Goal: Information Seeking & Learning: Learn about a topic

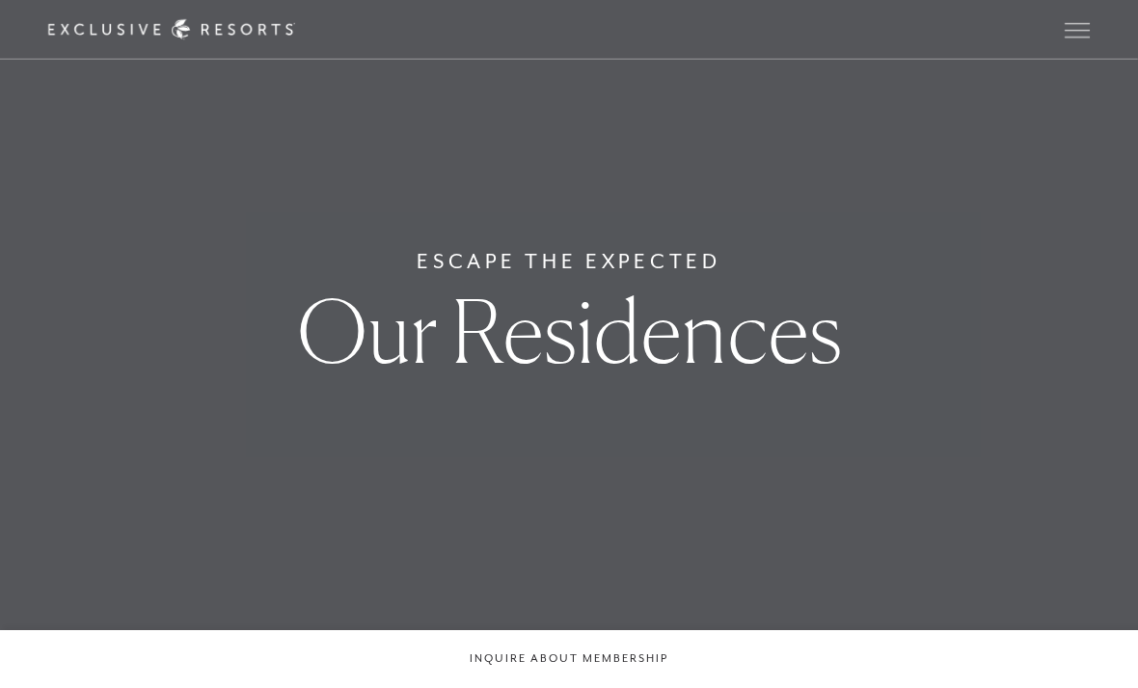
scroll to position [135, 0]
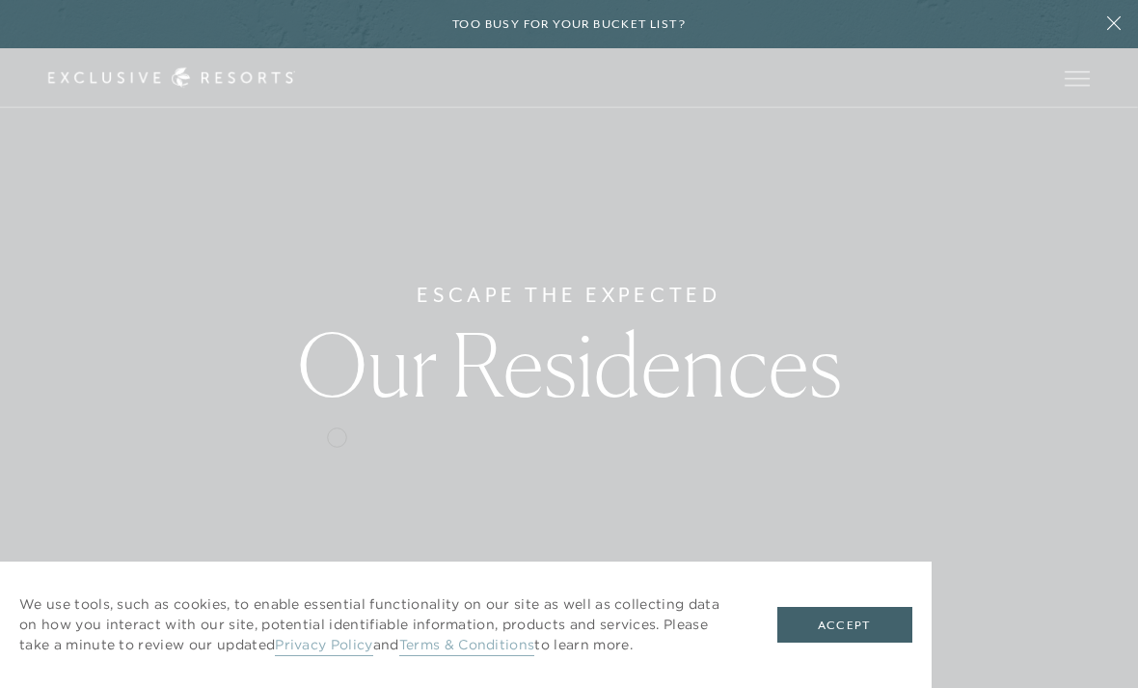
scroll to position [132, 0]
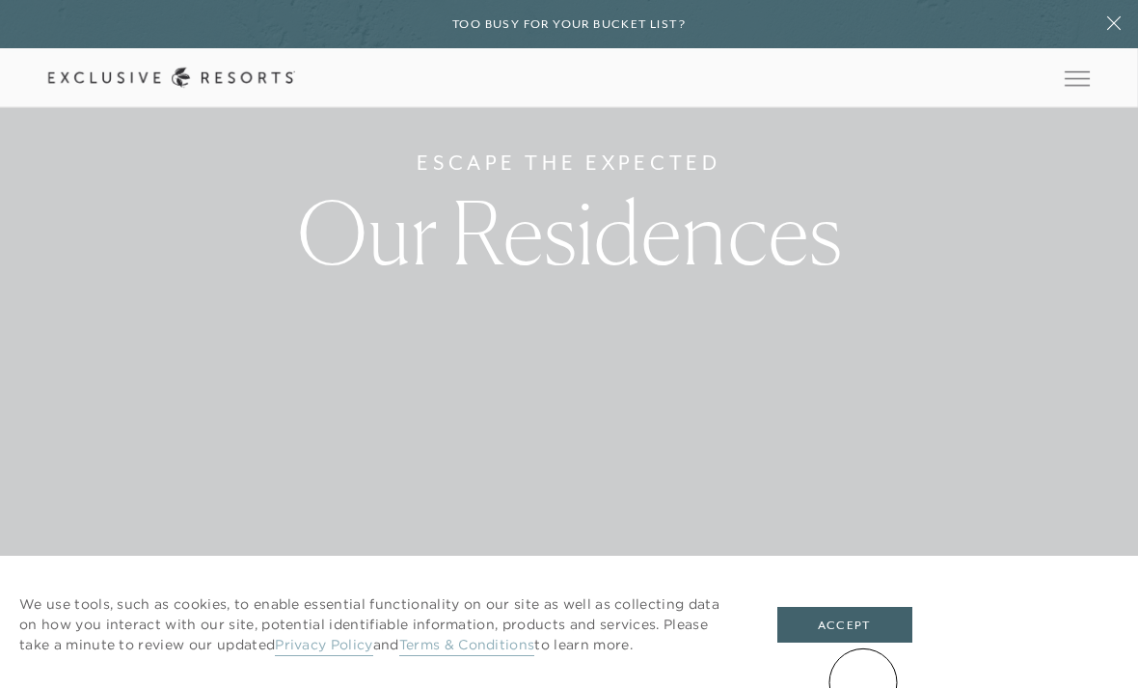
click at [863, 643] on button "Accept" at bounding box center [844, 625] width 135 height 37
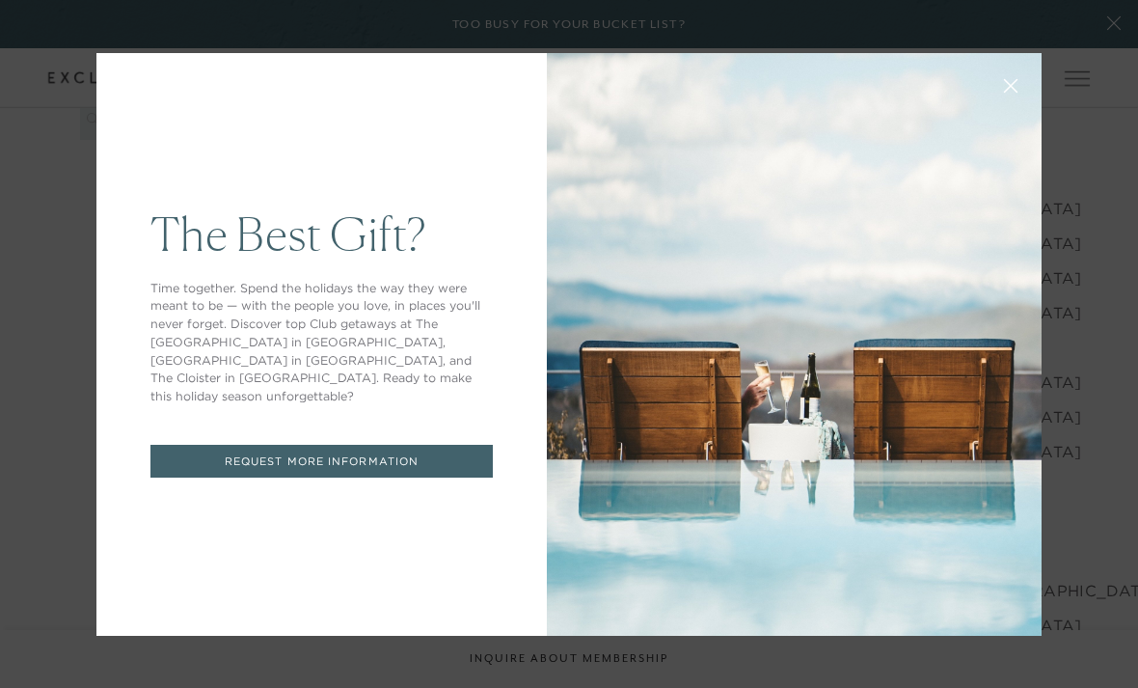
scroll to position [1876, 0]
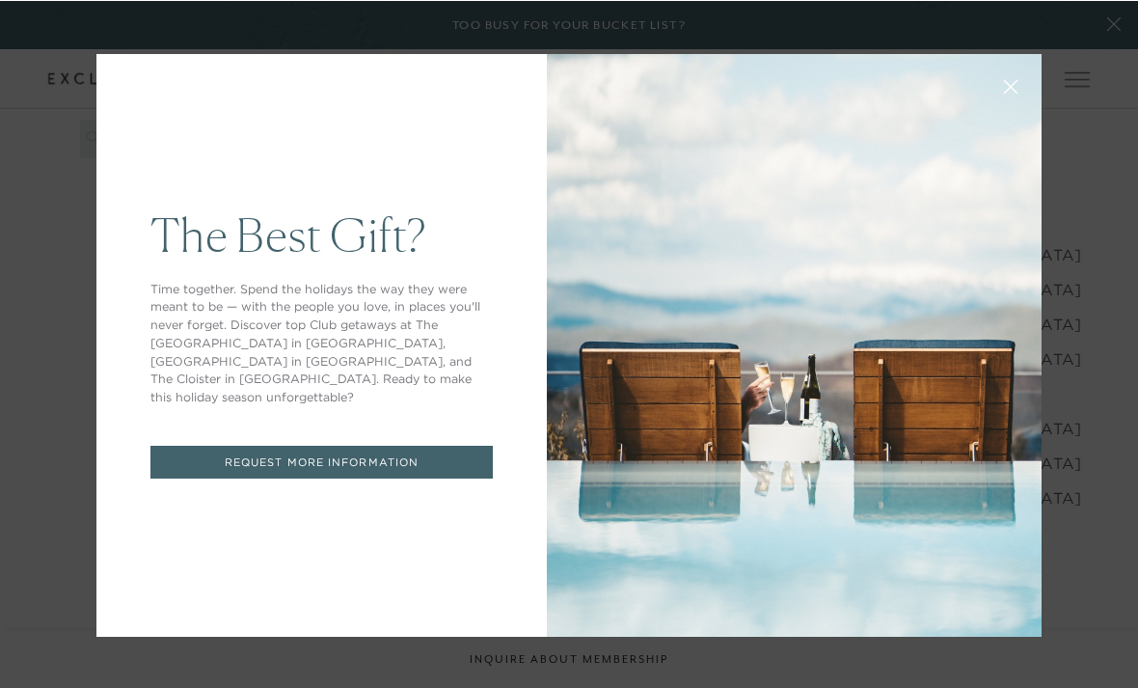
click at [1014, 94] on icon at bounding box center [1011, 86] width 14 height 14
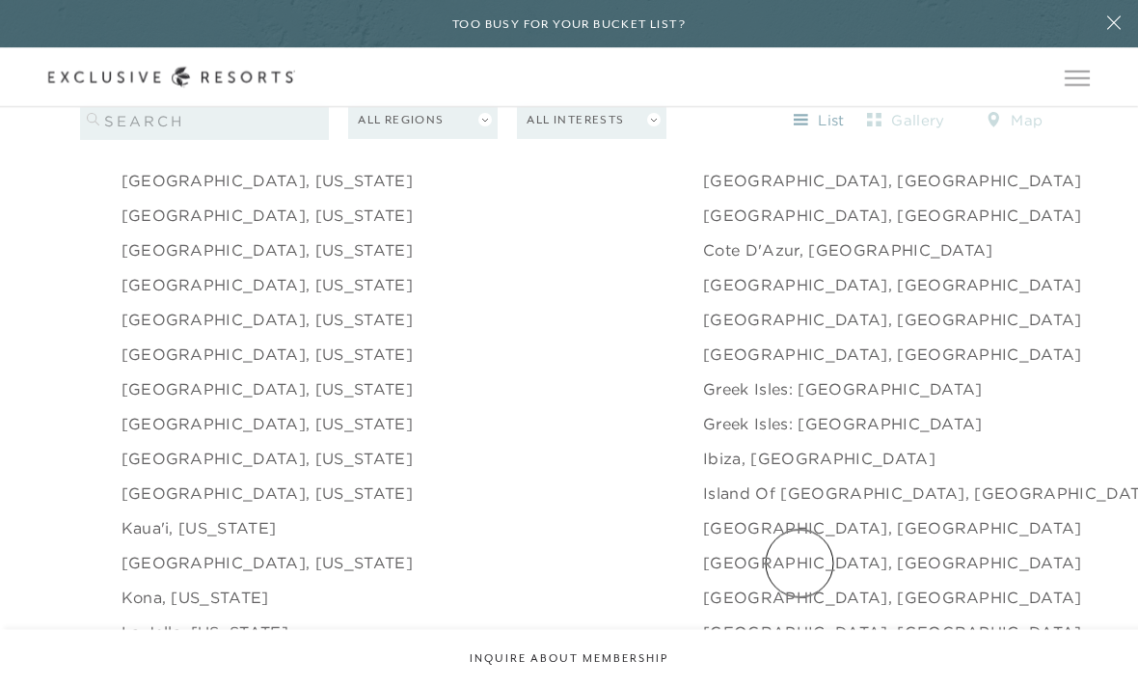
scroll to position [2019, 0]
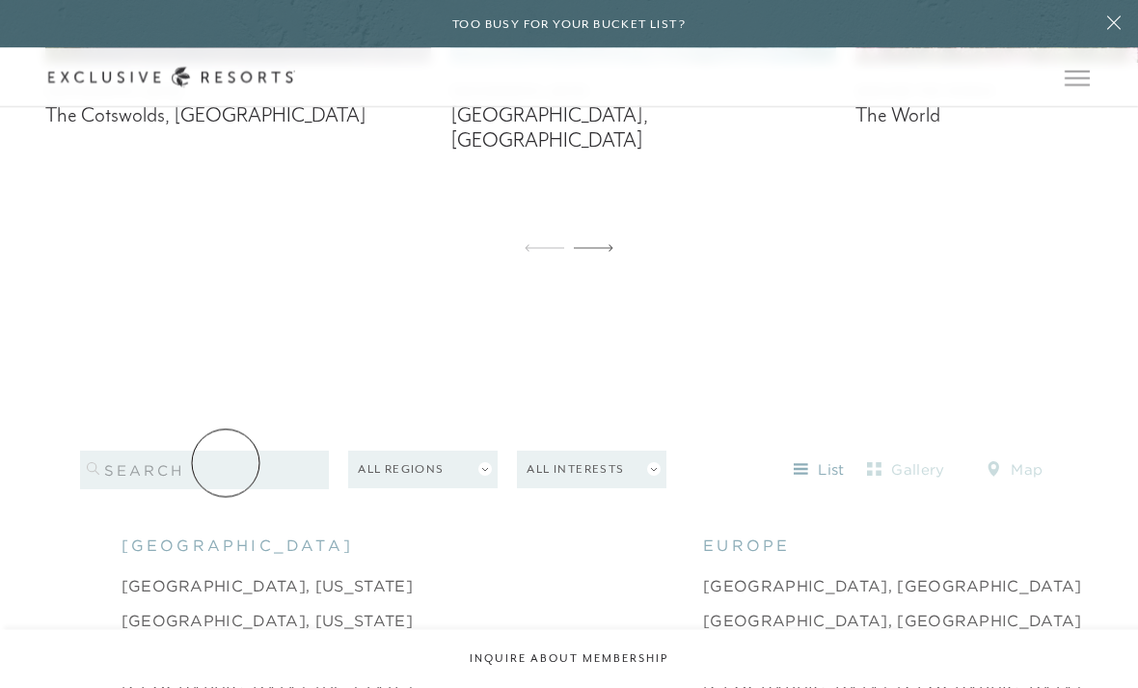
scroll to position [1544, 0]
click at [195, 489] on input "search" at bounding box center [205, 469] width 250 height 39
type input "[GEOGRAPHIC_DATA]"
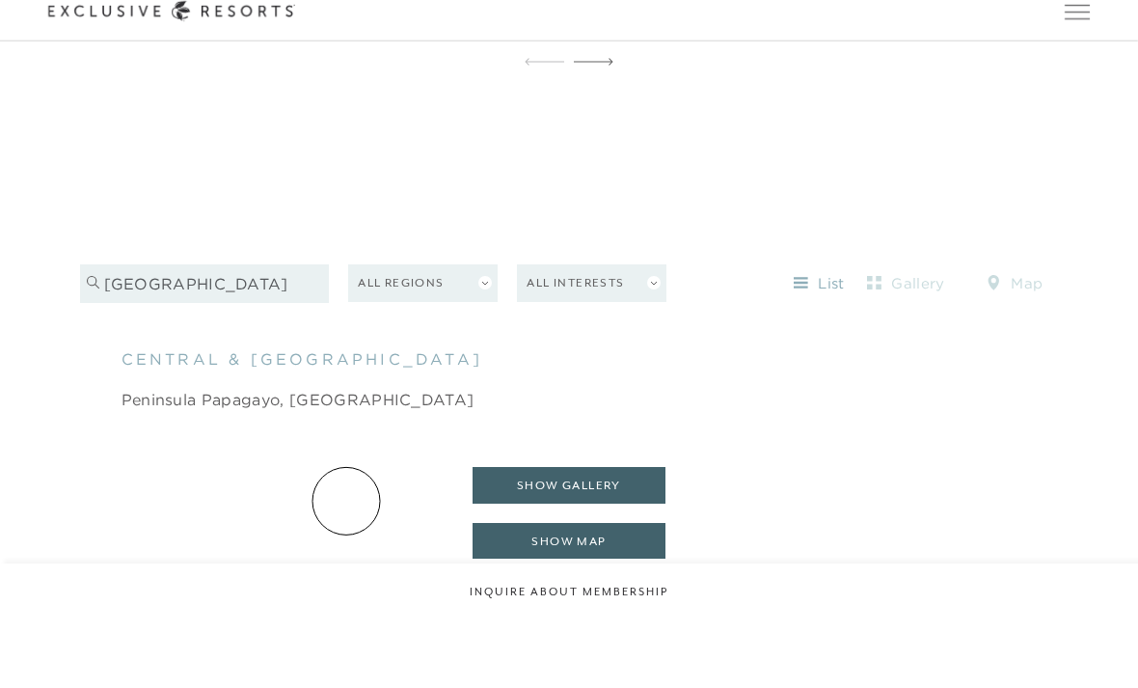
scroll to position [1674, 0]
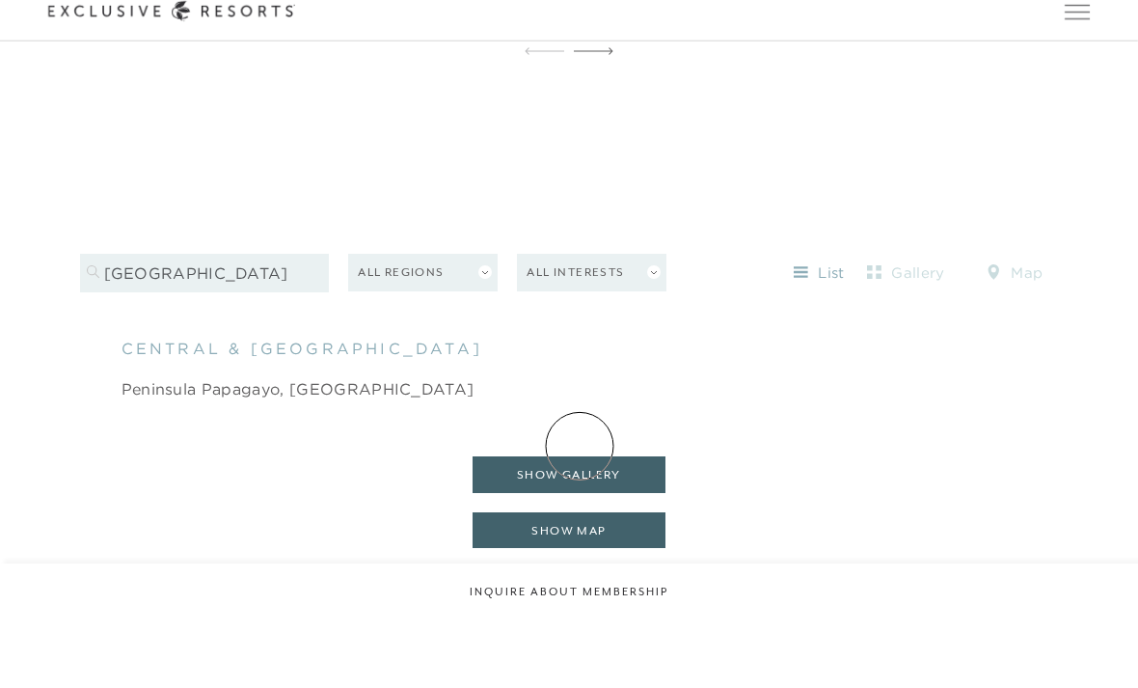
click at [580, 523] on button "show gallery" at bounding box center [569, 541] width 193 height 37
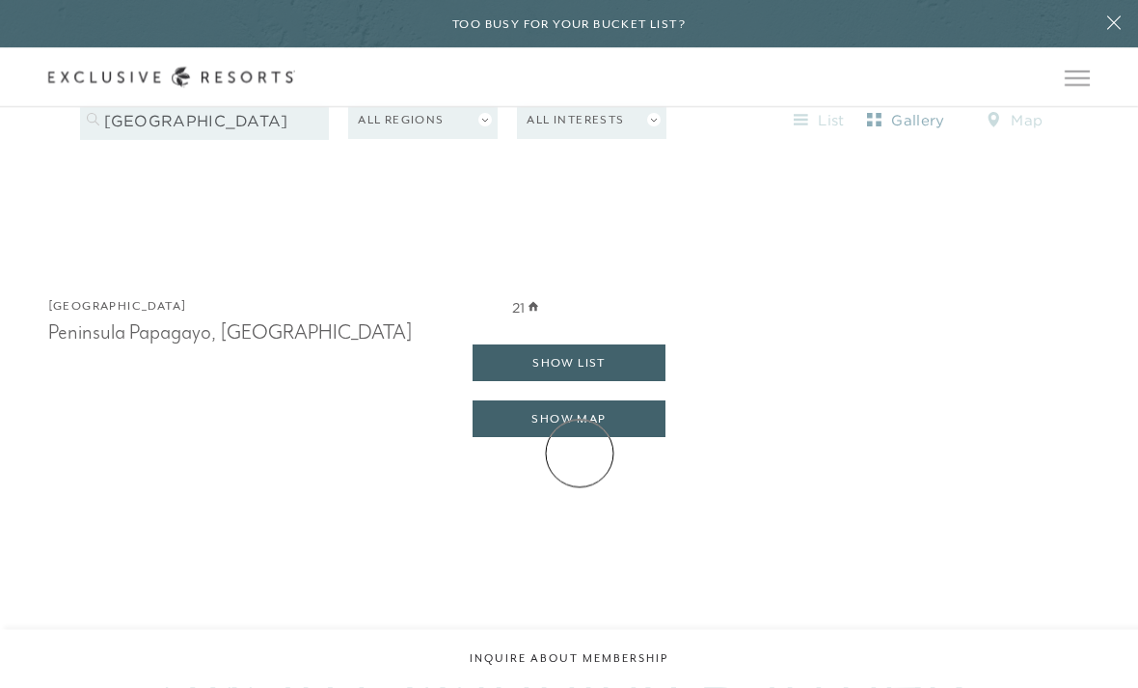
scroll to position [1988, 0]
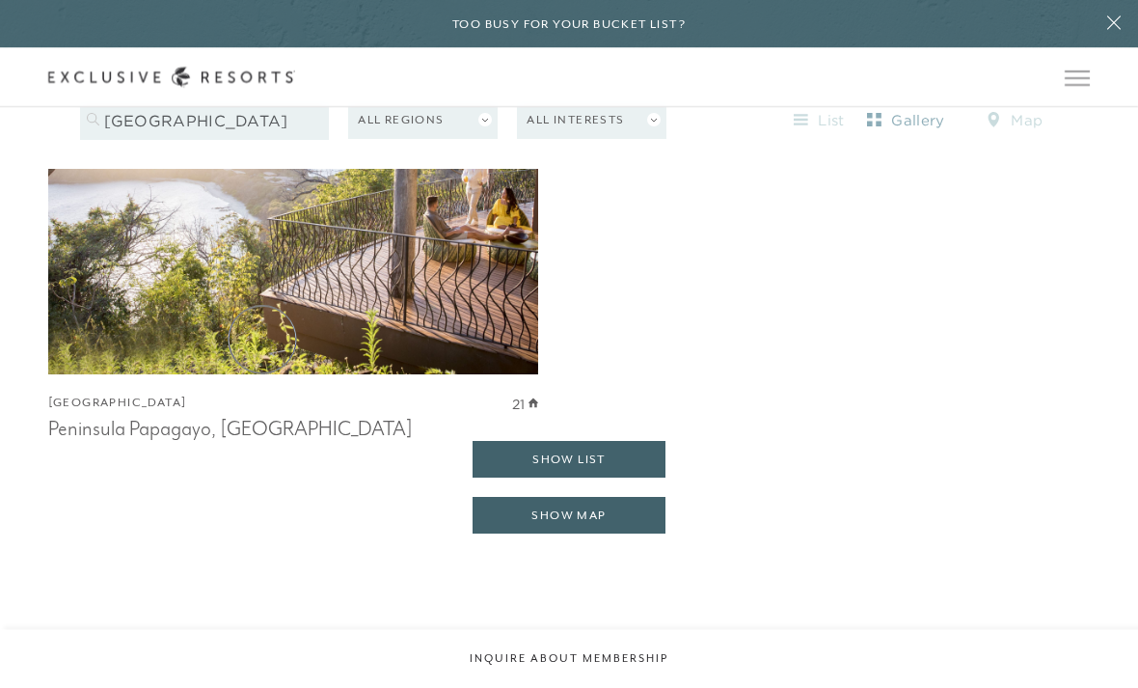
click at [262, 339] on img at bounding box center [292, 225] width 539 height 332
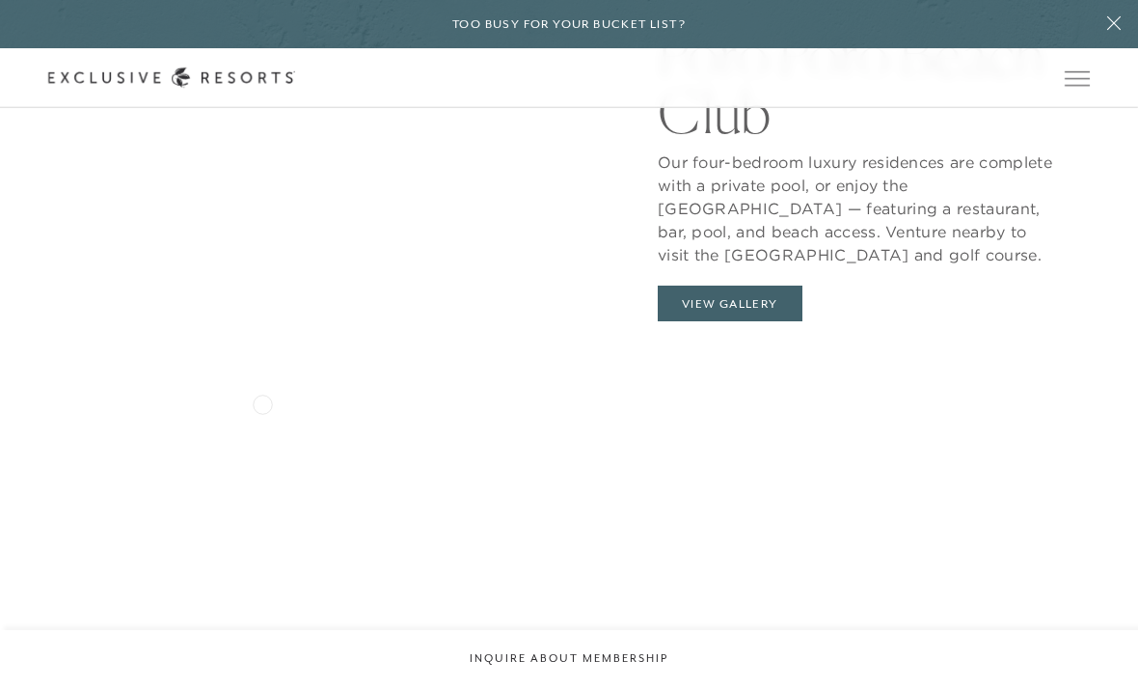
scroll to position [1858, 0]
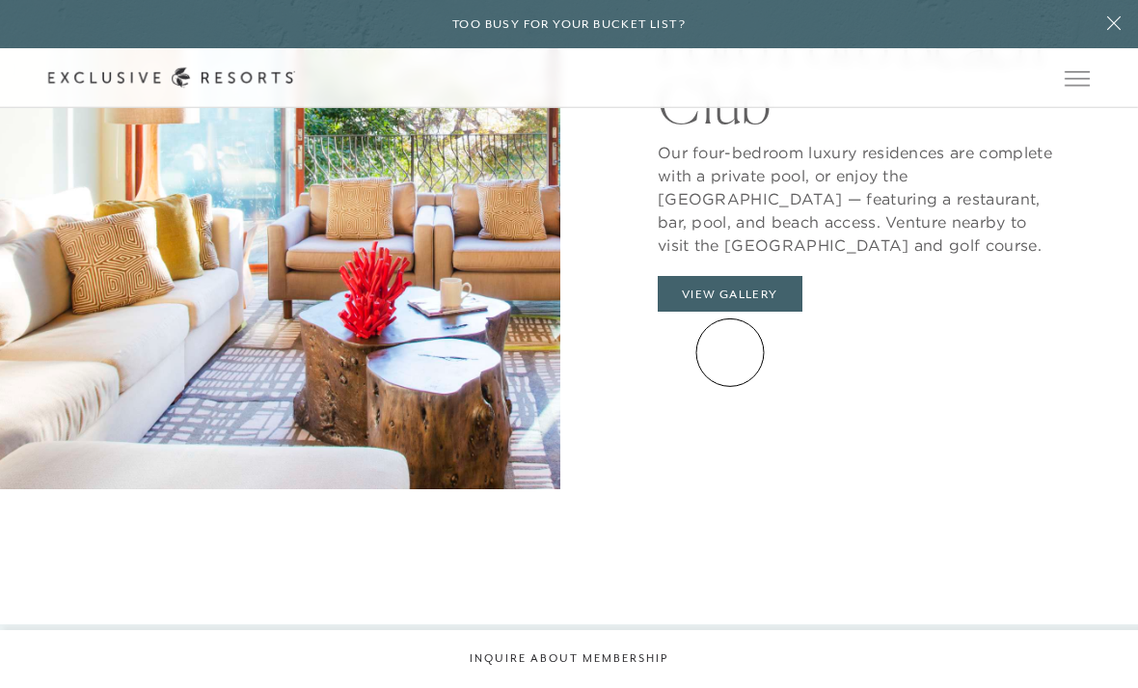
click at [730, 312] on button "View Gallery" at bounding box center [730, 294] width 145 height 37
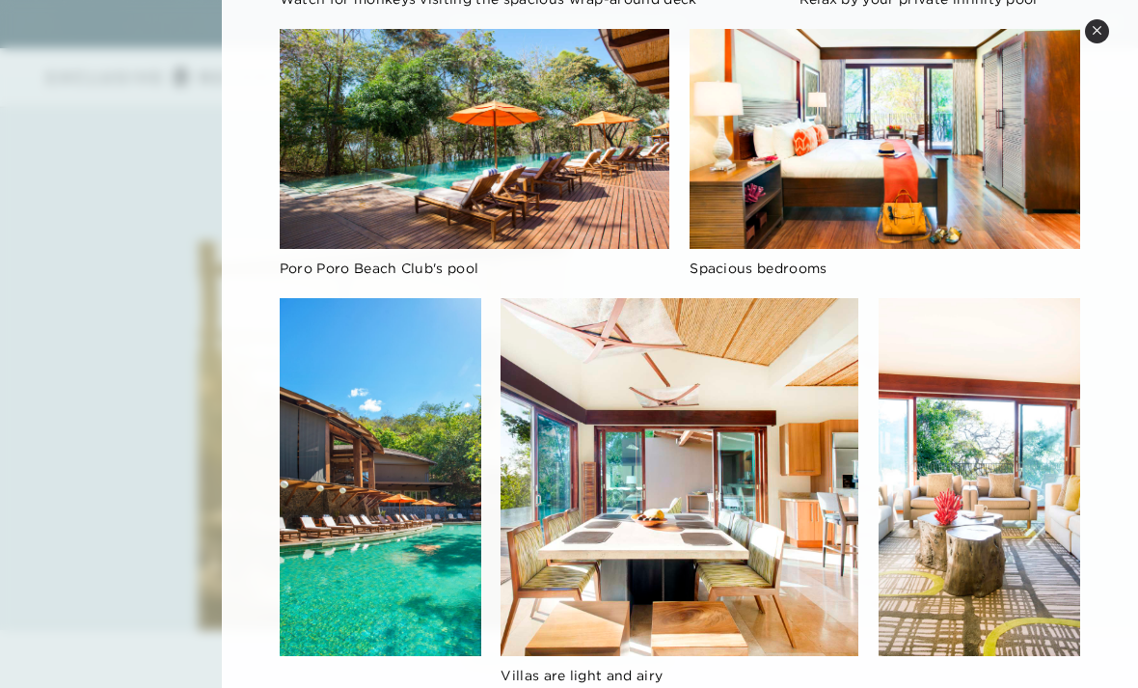
scroll to position [557, 0]
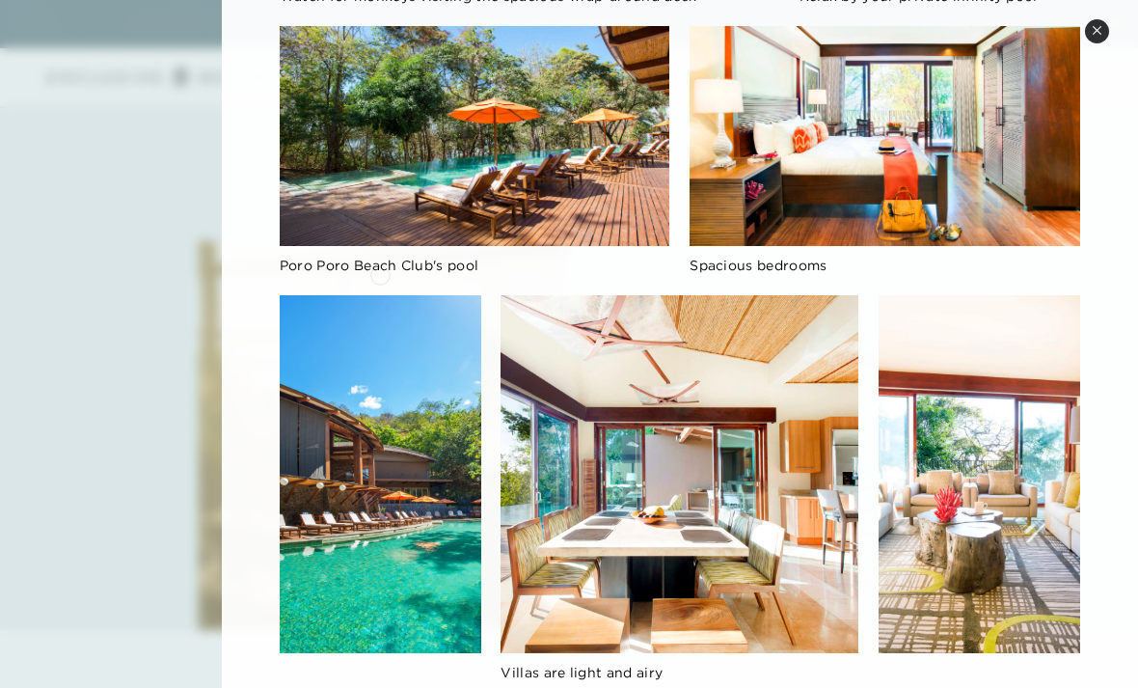
click at [380, 273] on span "Poro Poro Beach Club's pool" at bounding box center [380, 265] width 200 height 17
click at [474, 194] on img at bounding box center [475, 136] width 391 height 220
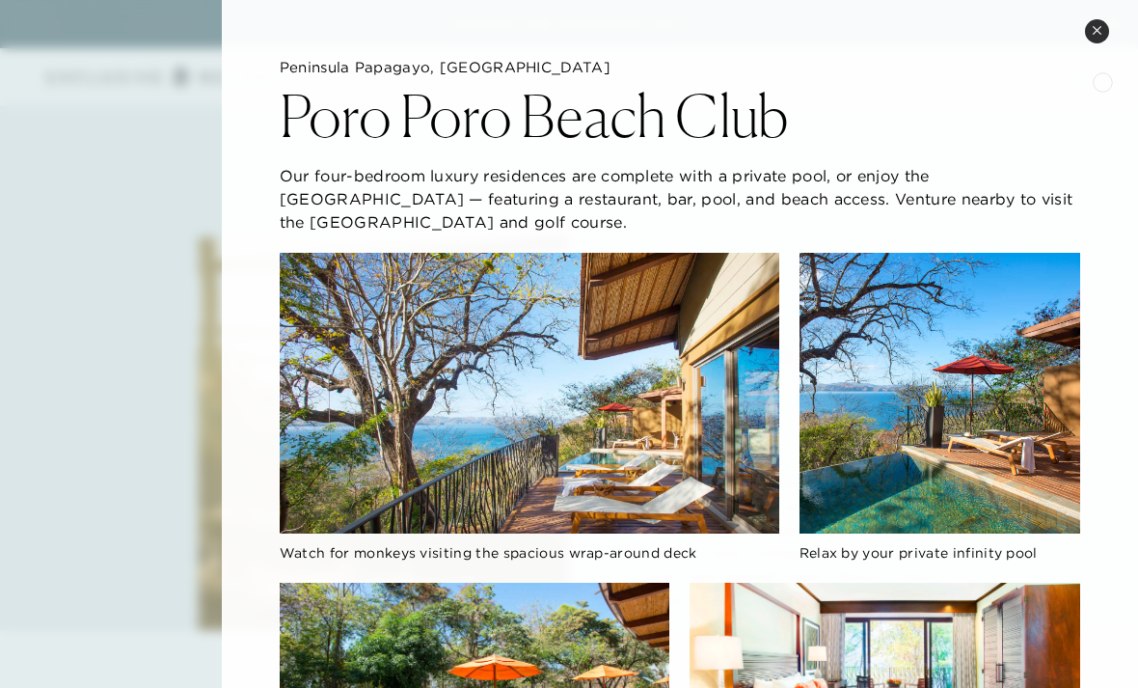
scroll to position [2412, 0]
click at [1100, 32] on icon at bounding box center [1097, 30] width 11 height 11
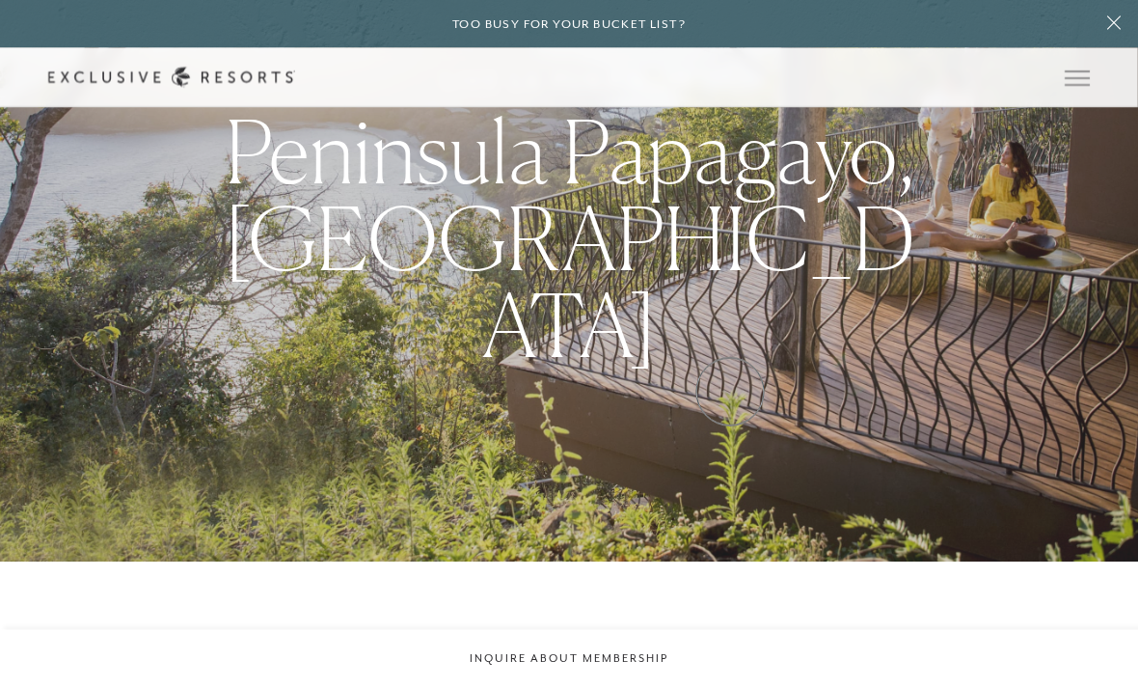
scroll to position [0, 0]
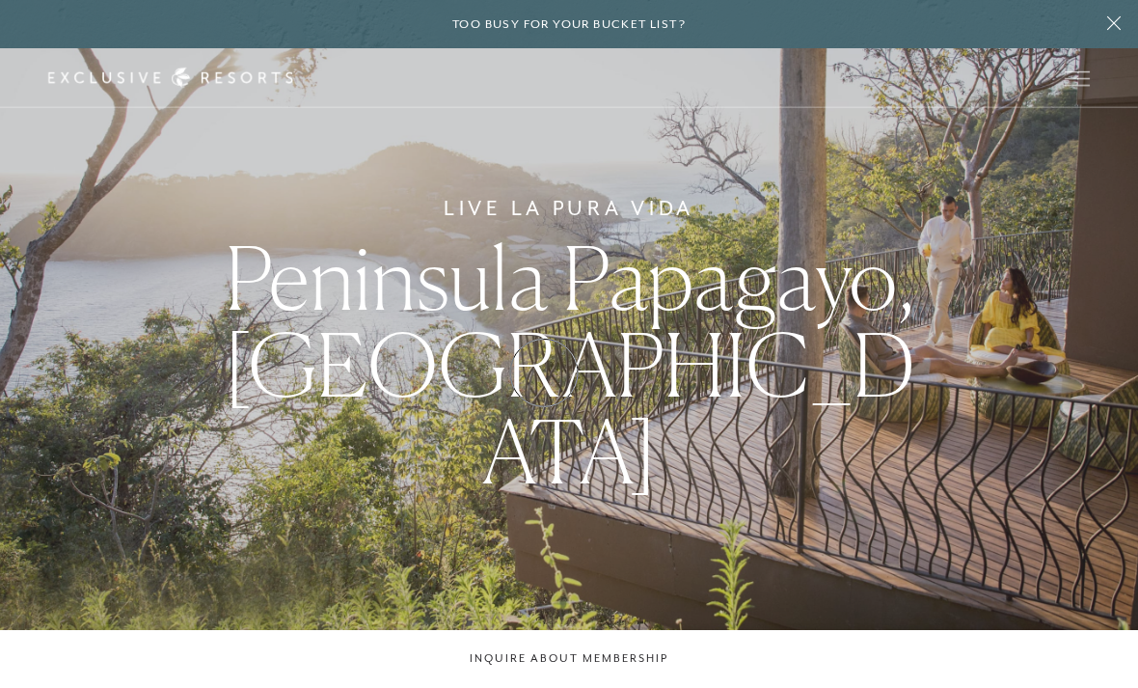
click at [544, 372] on span "Peninsula Papagayo, [GEOGRAPHIC_DATA]" at bounding box center [570, 364] width 692 height 279
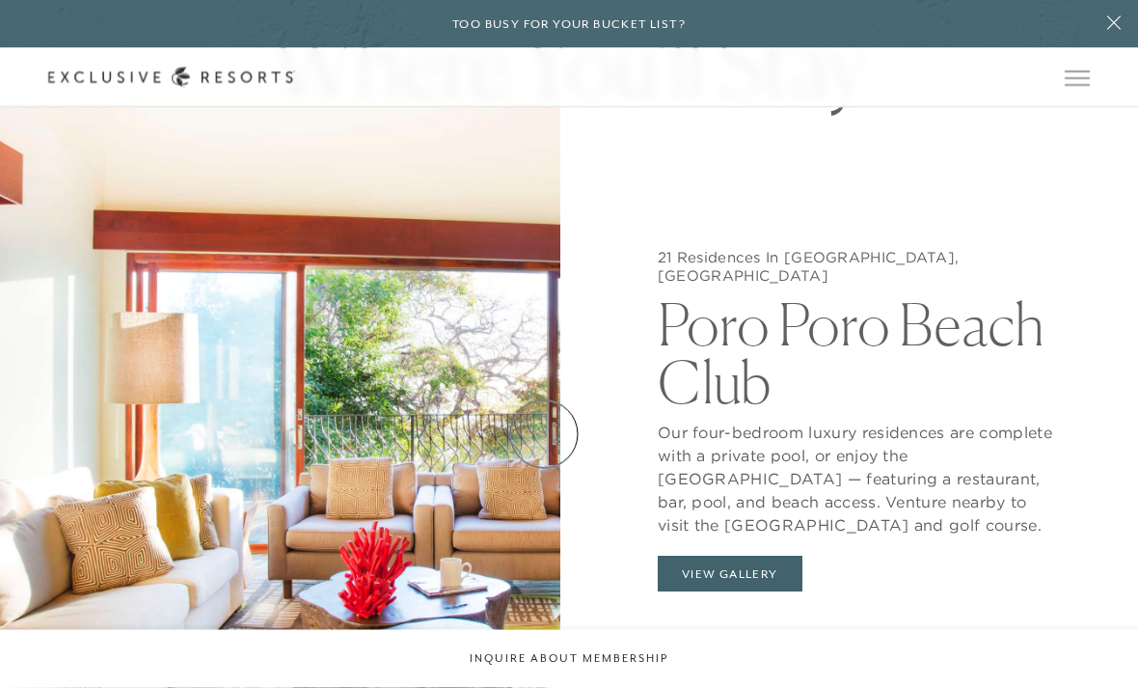
scroll to position [1578, 0]
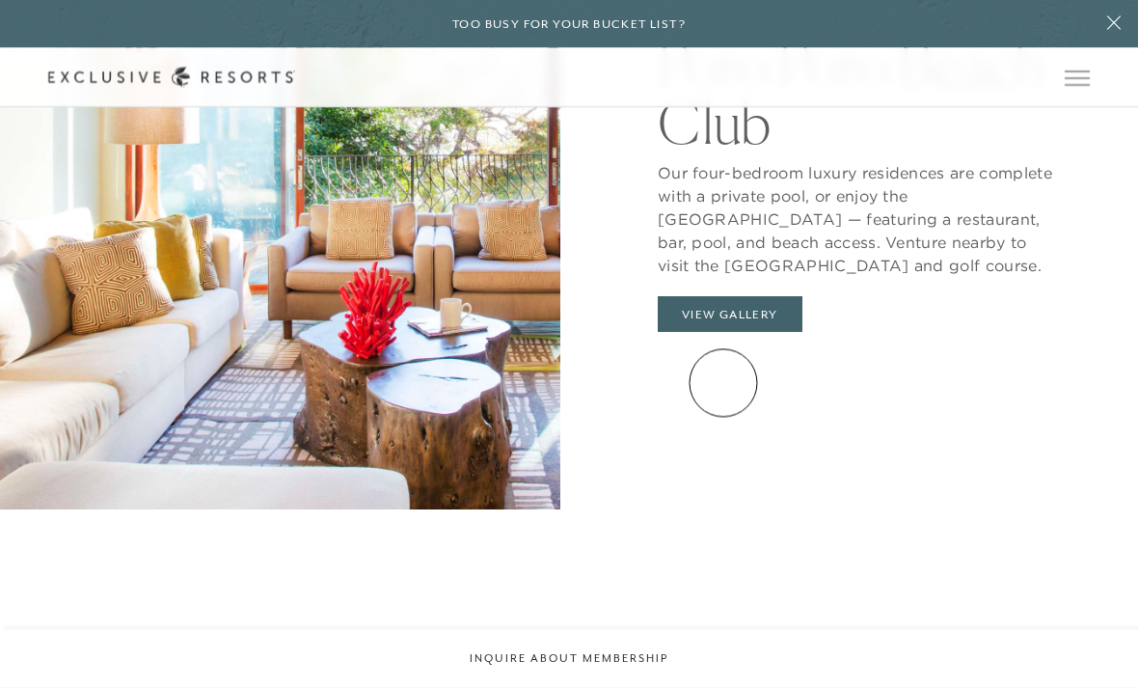
click at [723, 334] on button "View Gallery" at bounding box center [730, 315] width 145 height 37
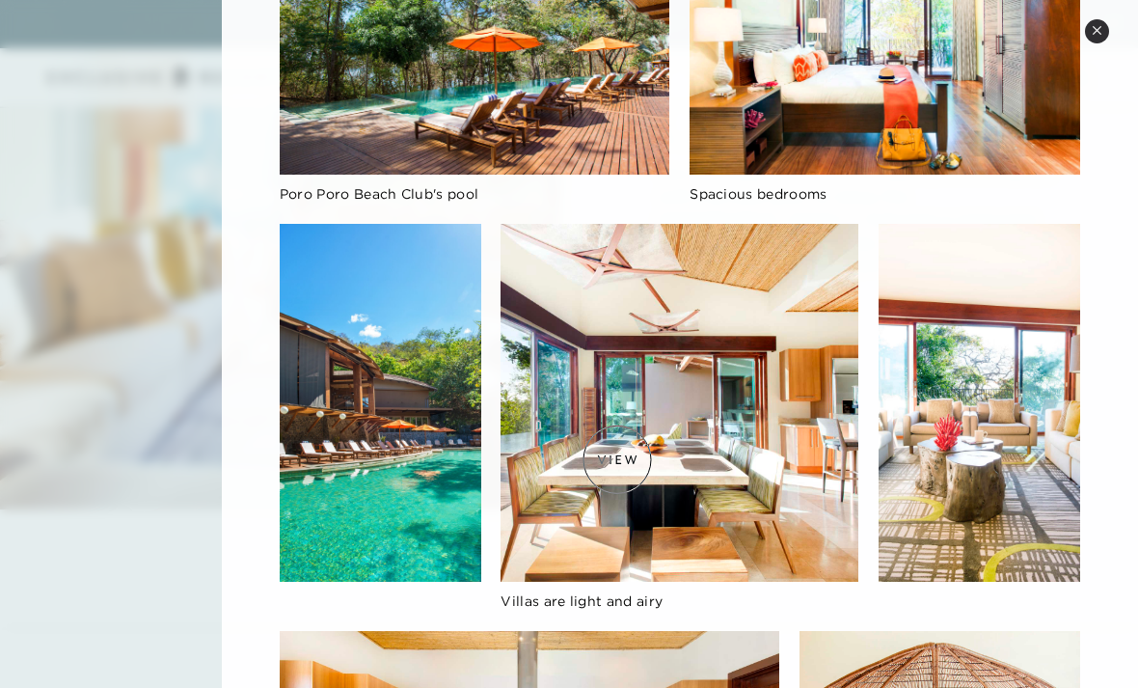
scroll to position [632, 0]
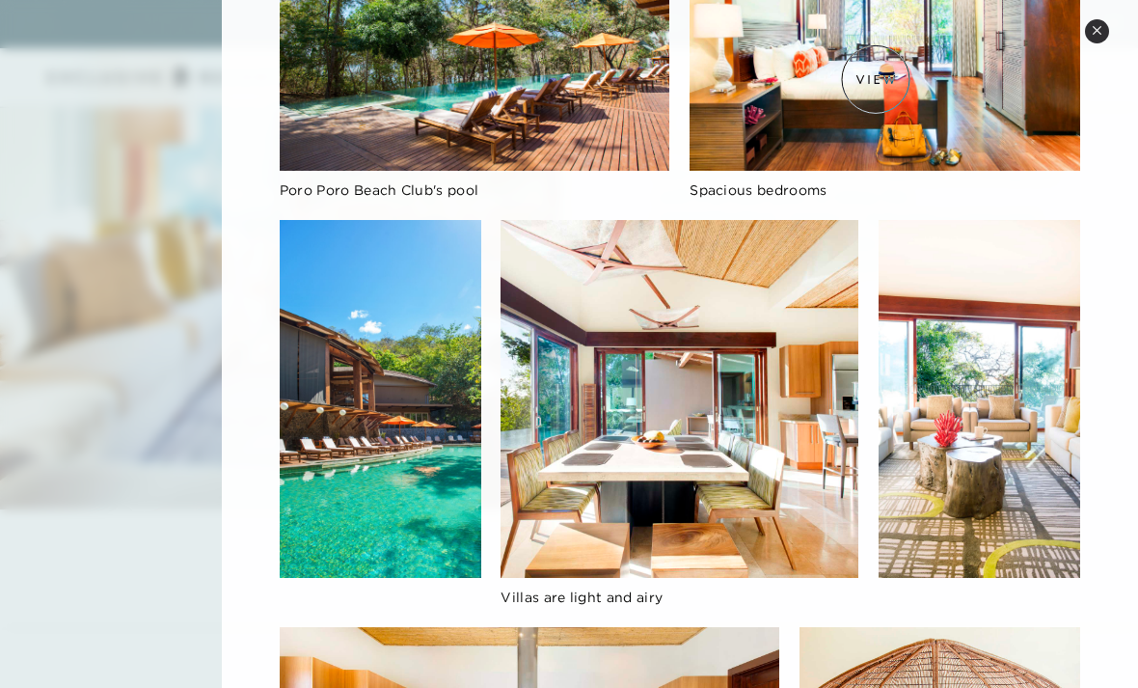
click at [876, 79] on img at bounding box center [885, 61] width 391 height 220
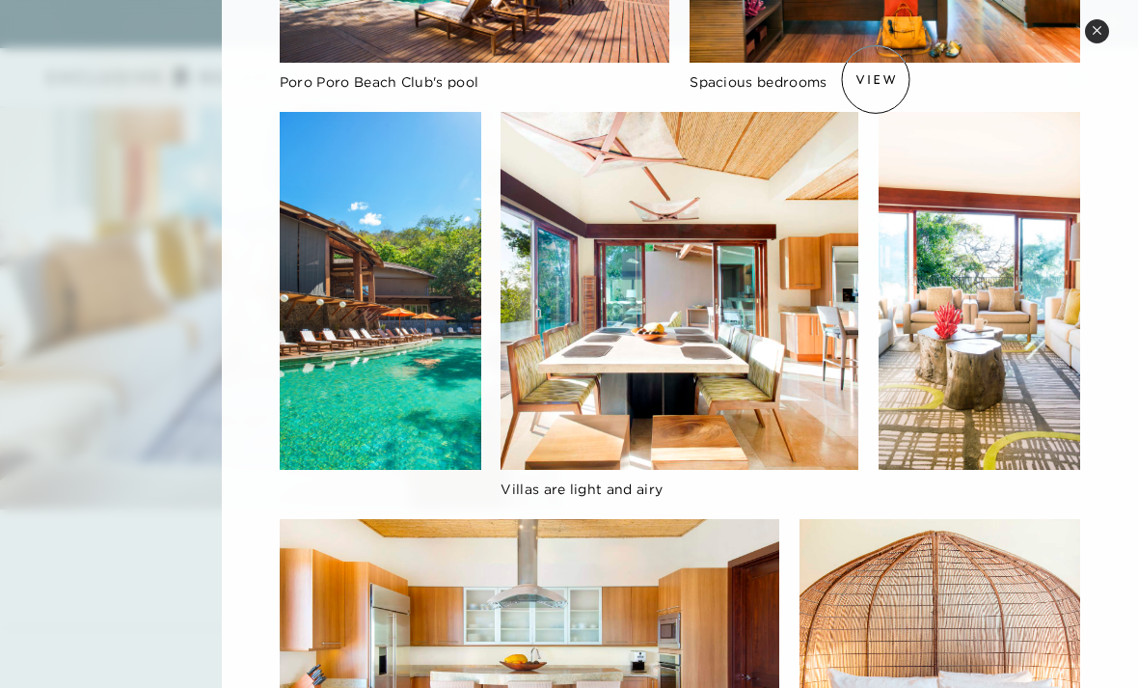
scroll to position [625, 0]
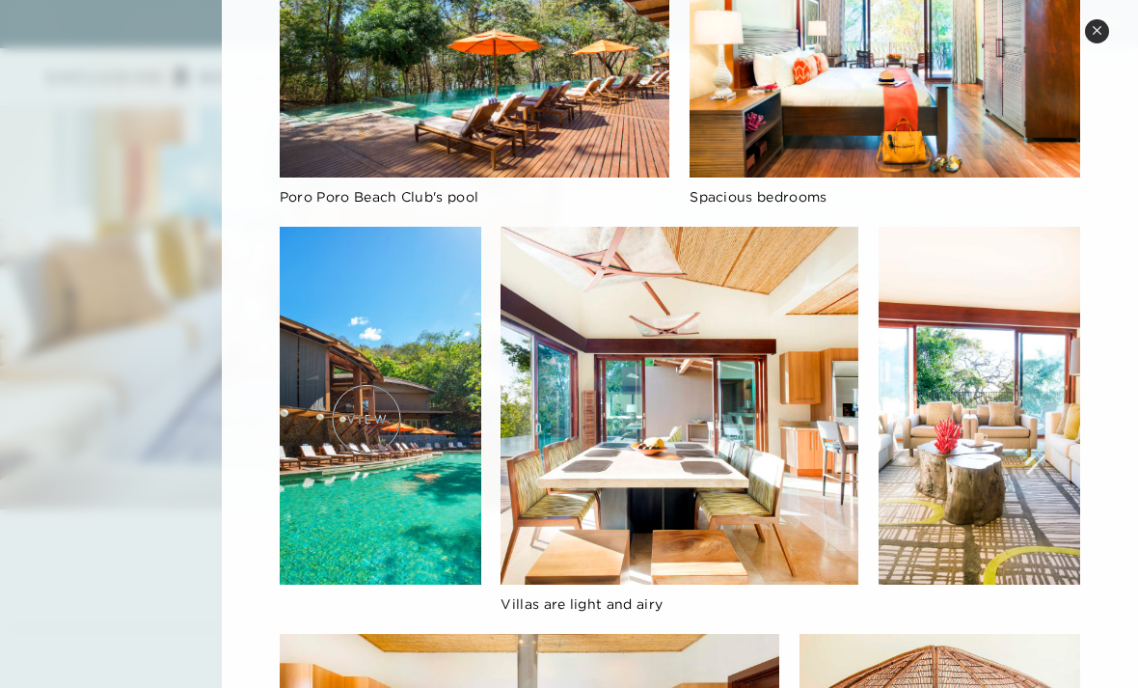
click at [367, 419] on img at bounding box center [381, 406] width 202 height 358
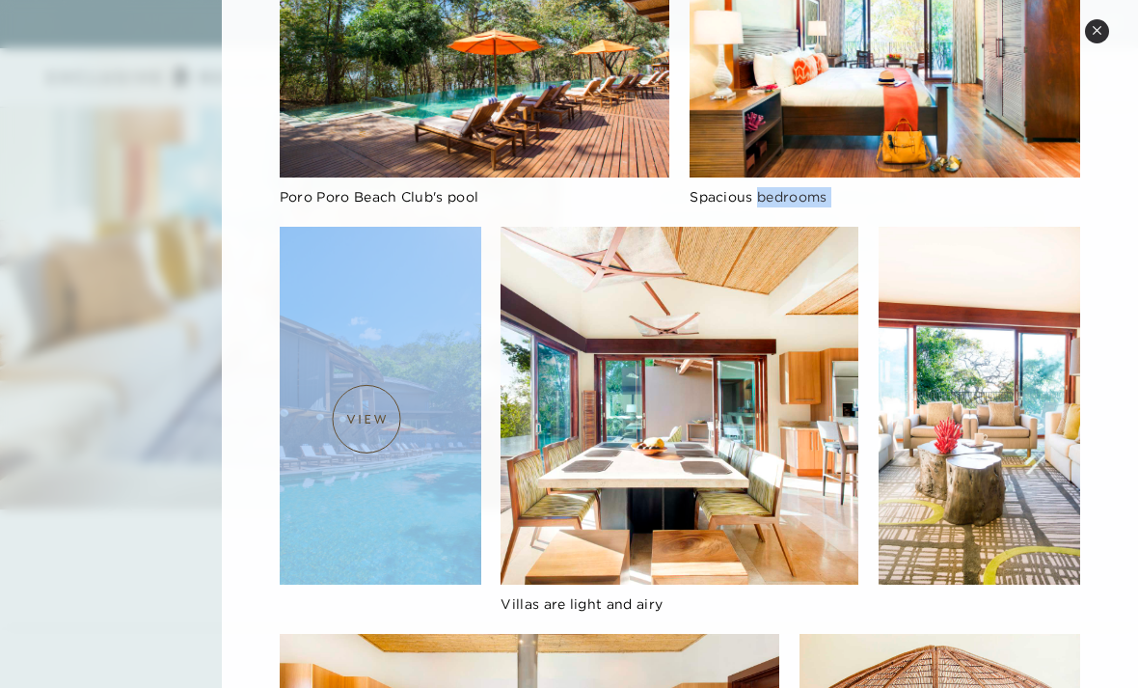
click at [367, 419] on img at bounding box center [381, 406] width 202 height 358
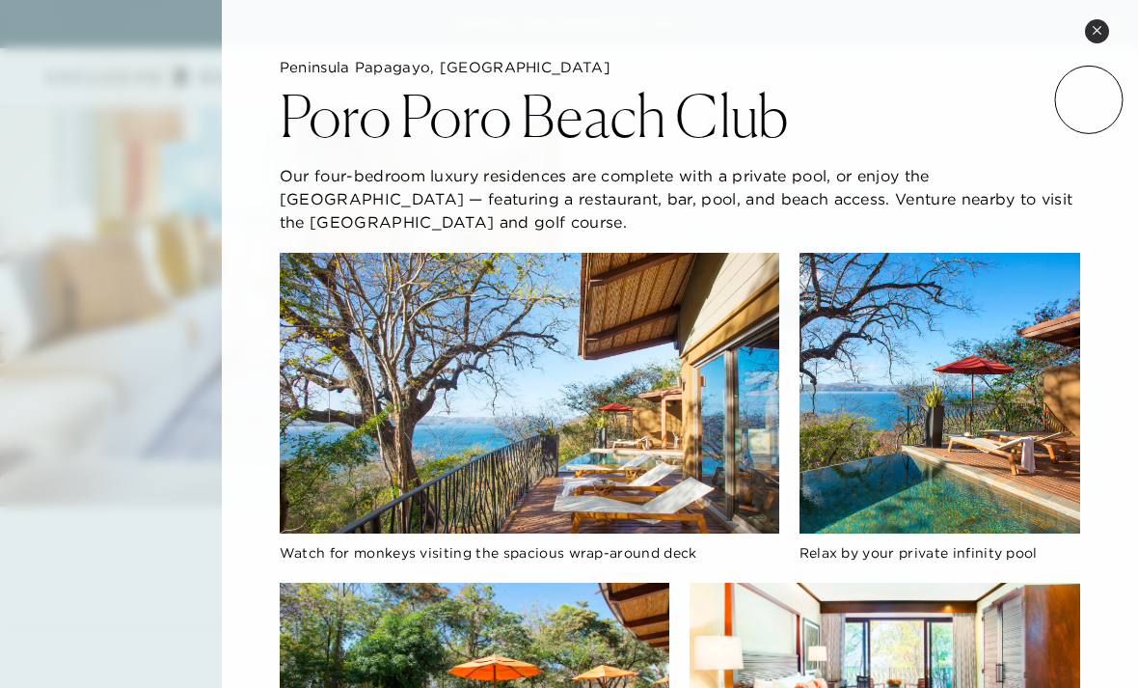
scroll to position [1837, 0]
click at [1098, 37] on button "Close quickview" at bounding box center [1097, 31] width 24 height 24
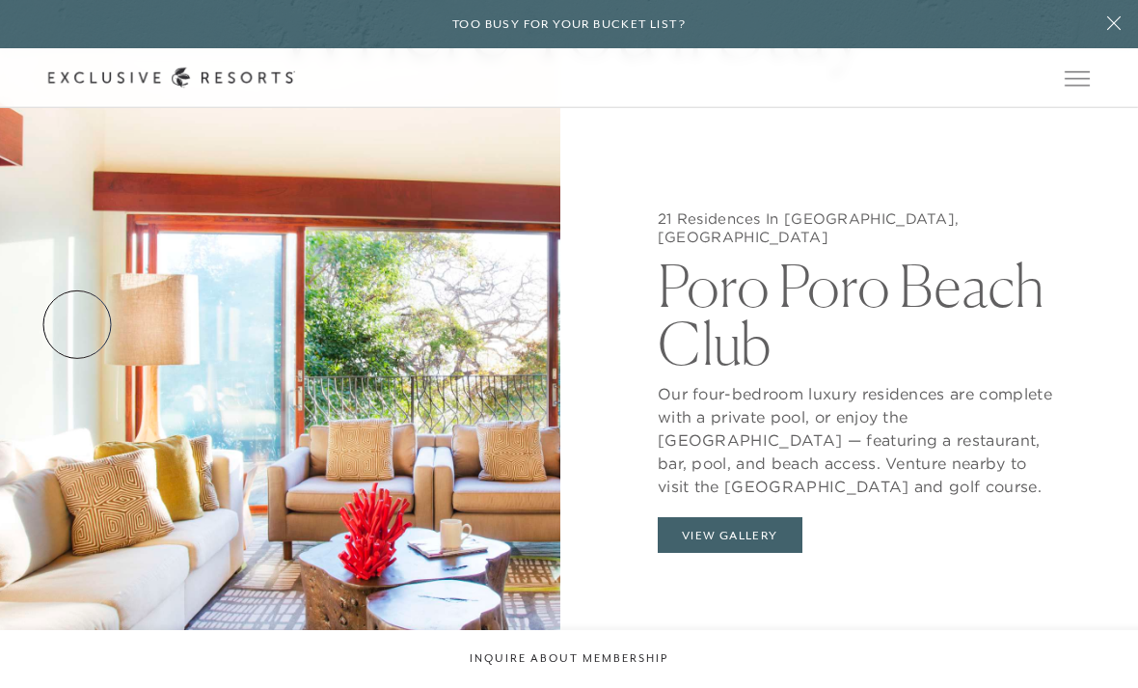
scroll to position [1561, 0]
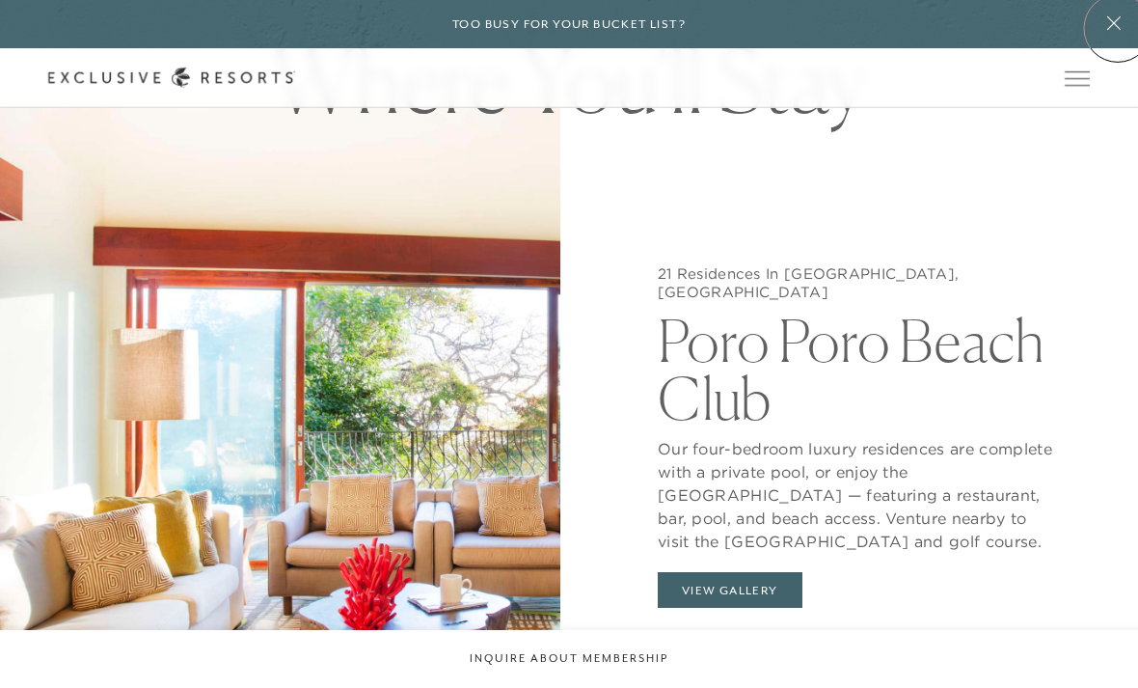
click at [1118, 28] on icon at bounding box center [1114, 23] width 14 height 14
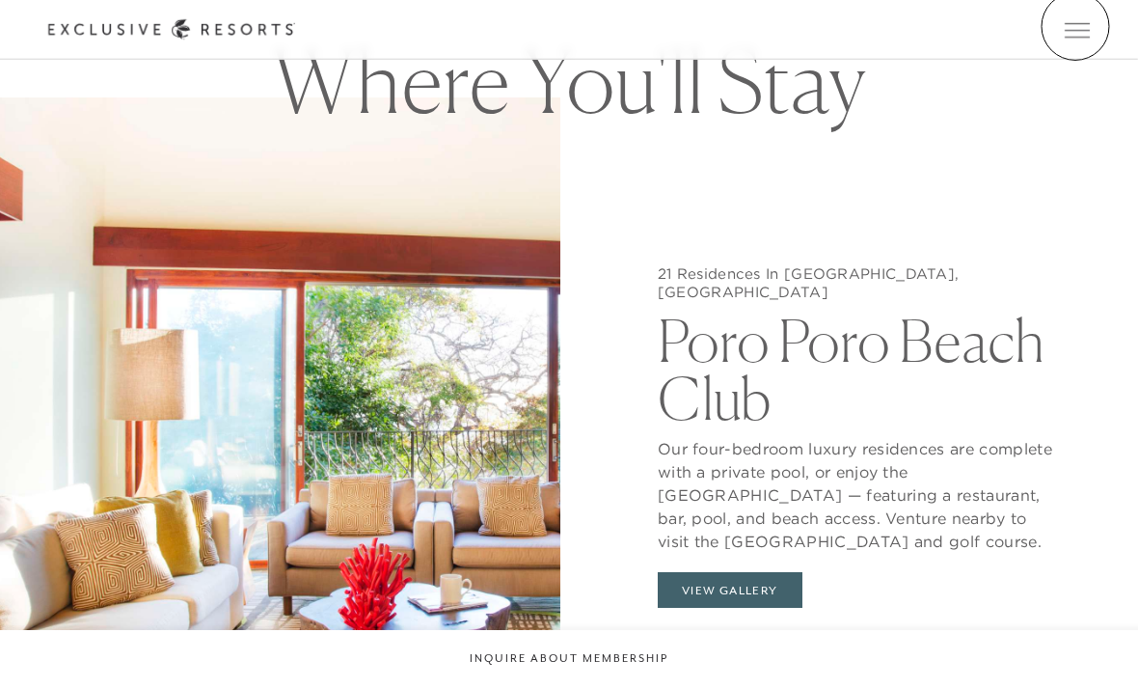
click at [1080, 28] on span "Open navigation" at bounding box center [1077, 30] width 25 height 14
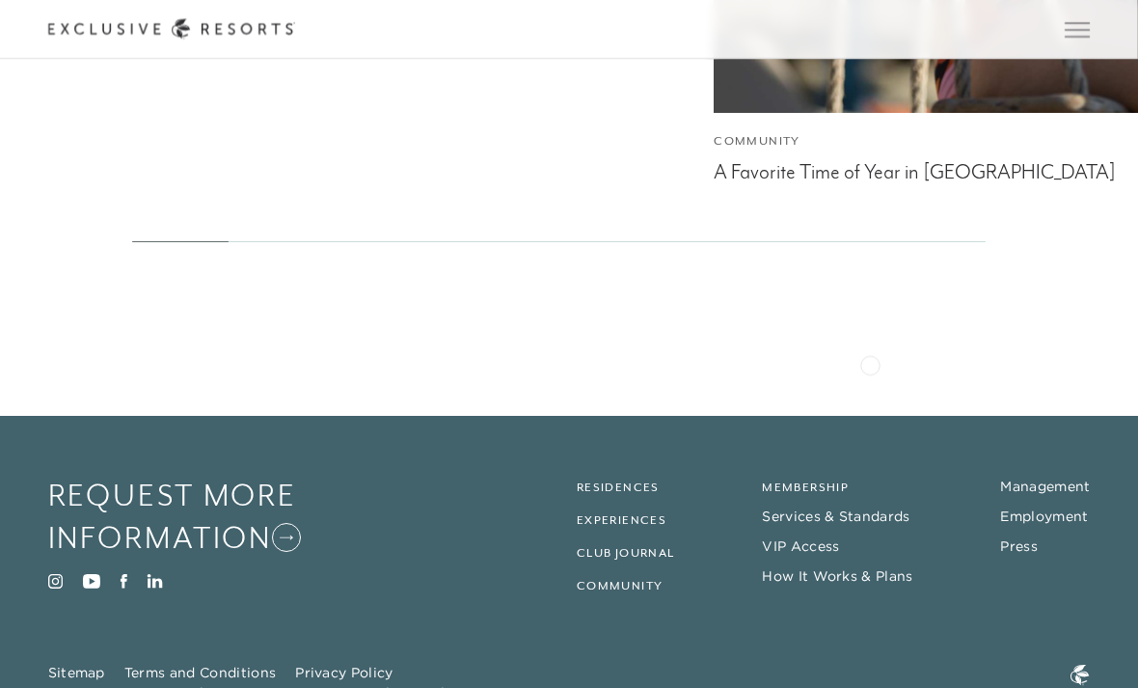
scroll to position [4987, 0]
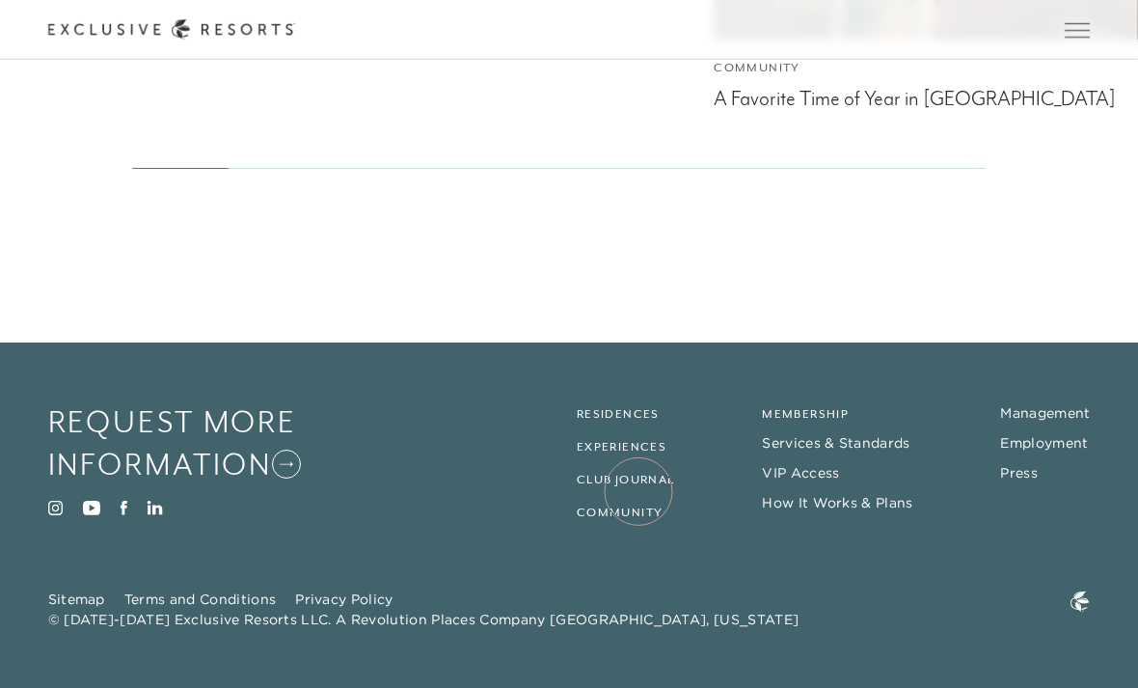
click at [639, 421] on link "Residences" at bounding box center [618, 414] width 83 height 14
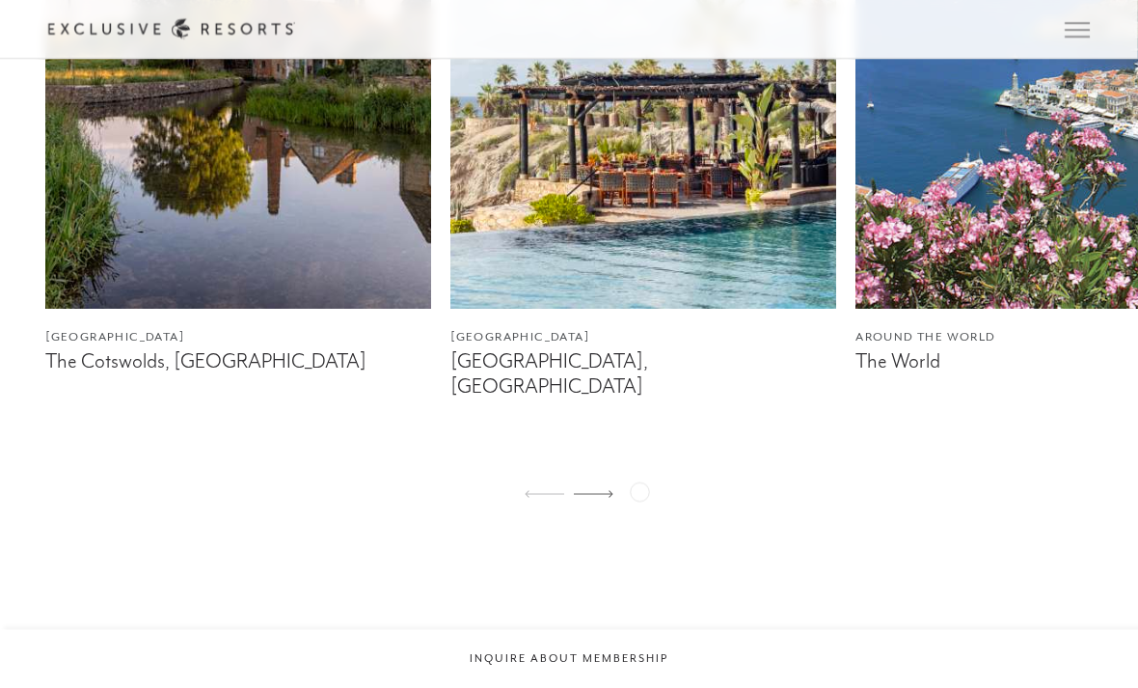
scroll to position [1305, 0]
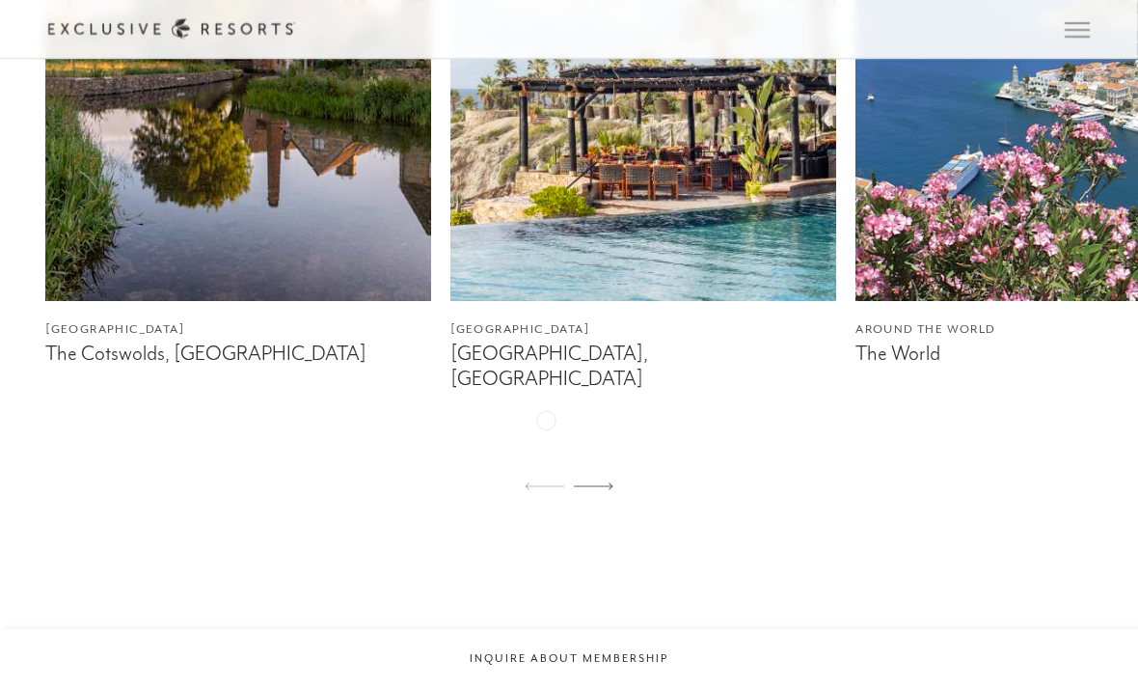
click at [546, 391] on figcaption "[GEOGRAPHIC_DATA], [GEOGRAPHIC_DATA]" at bounding box center [643, 366] width 386 height 48
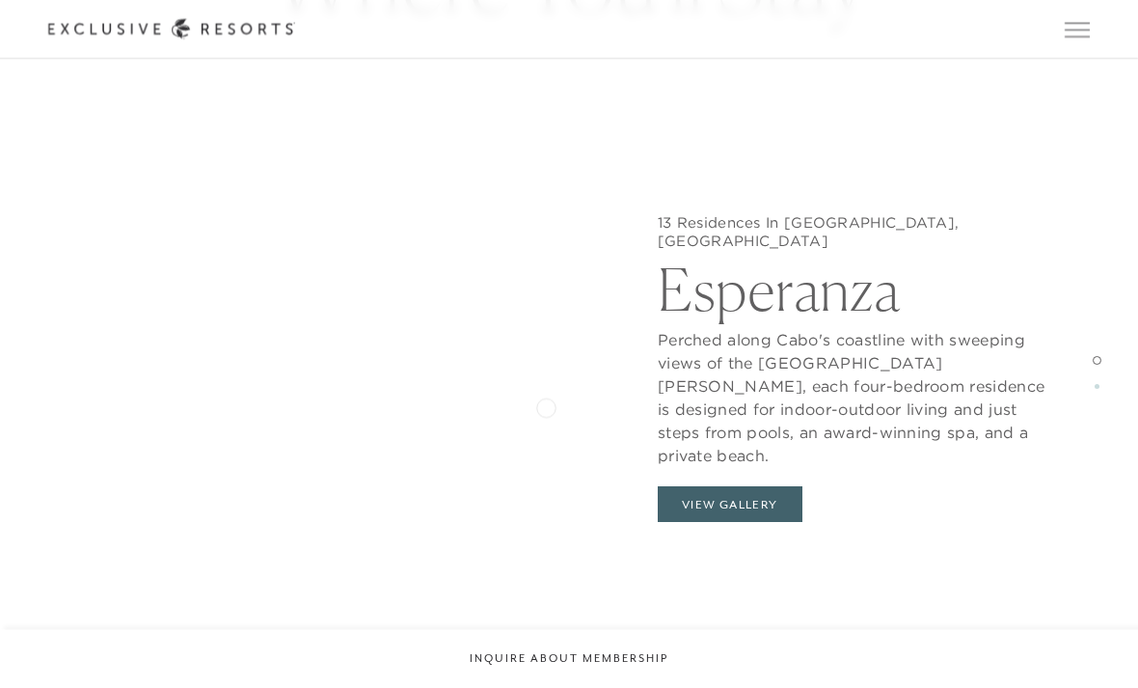
scroll to position [1705, 0]
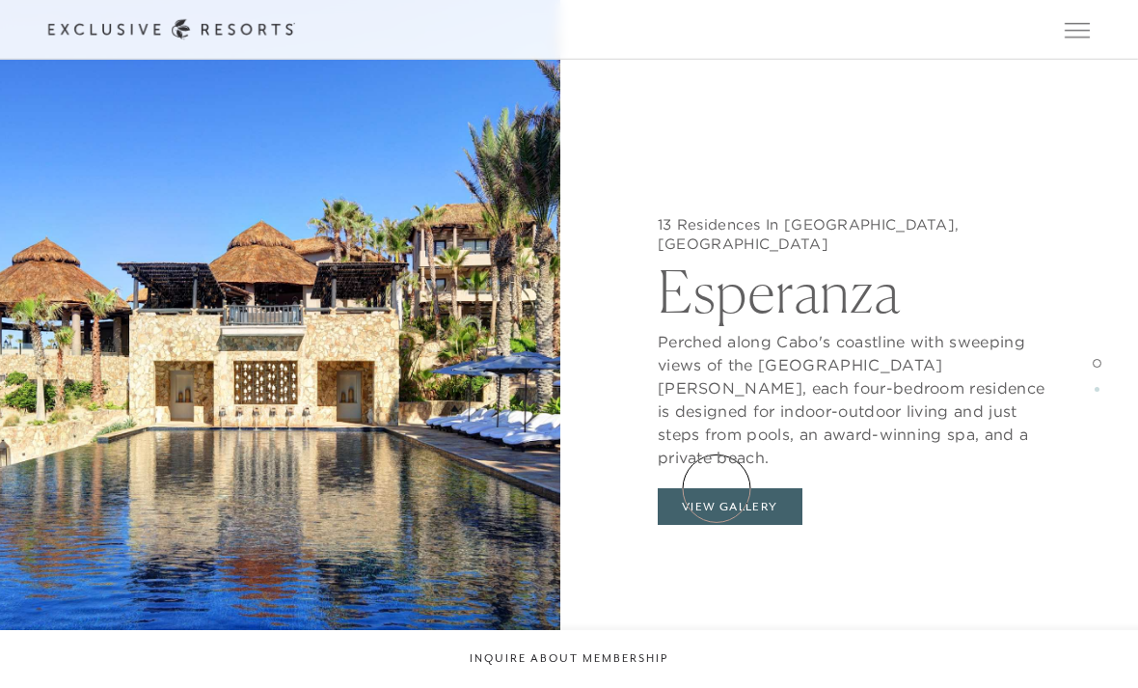
click at [718, 489] on button "View Gallery" at bounding box center [730, 506] width 145 height 37
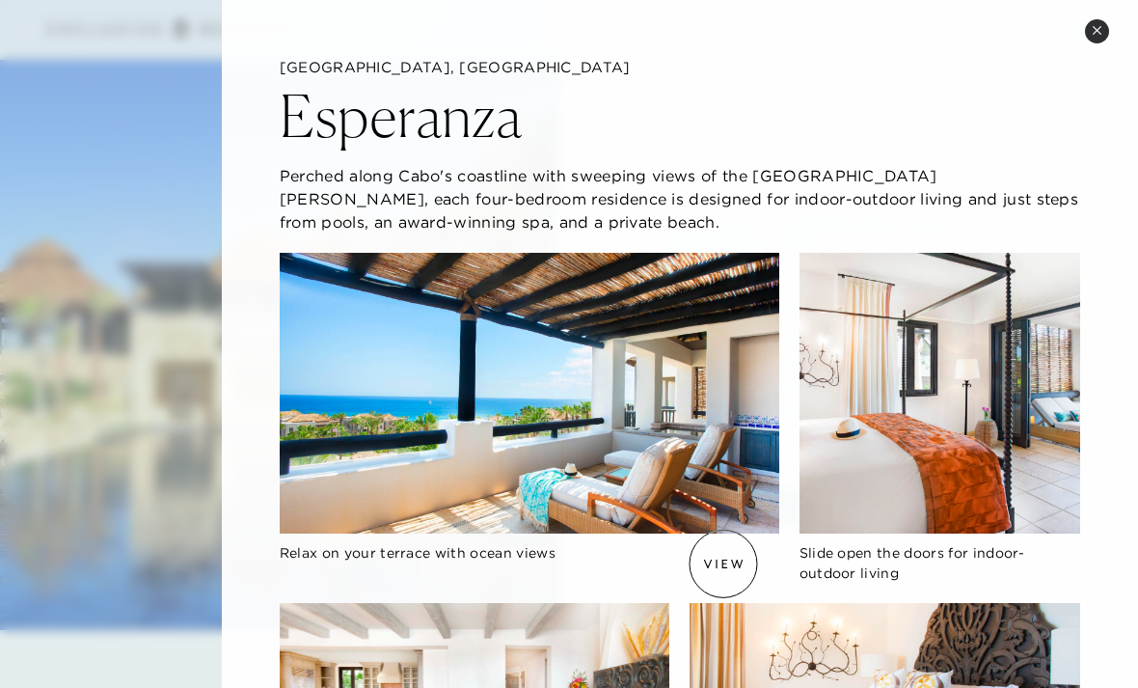
scroll to position [1690, 0]
click at [1092, 36] on button "Close quickview" at bounding box center [1097, 31] width 24 height 24
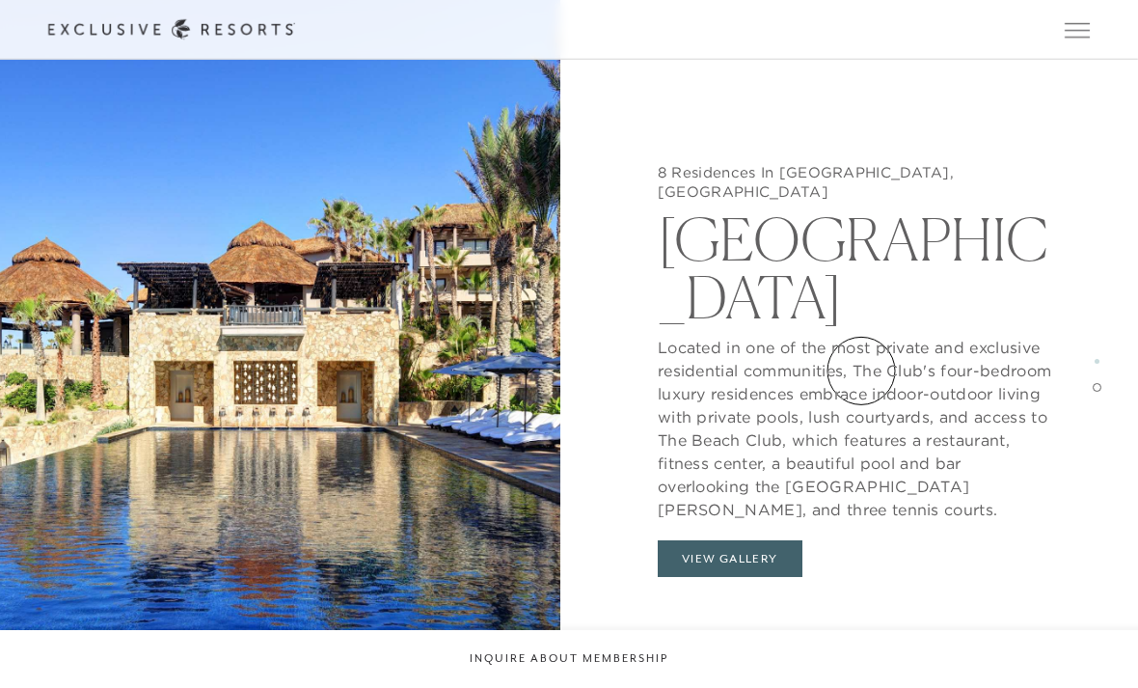
scroll to position [3103, 0]
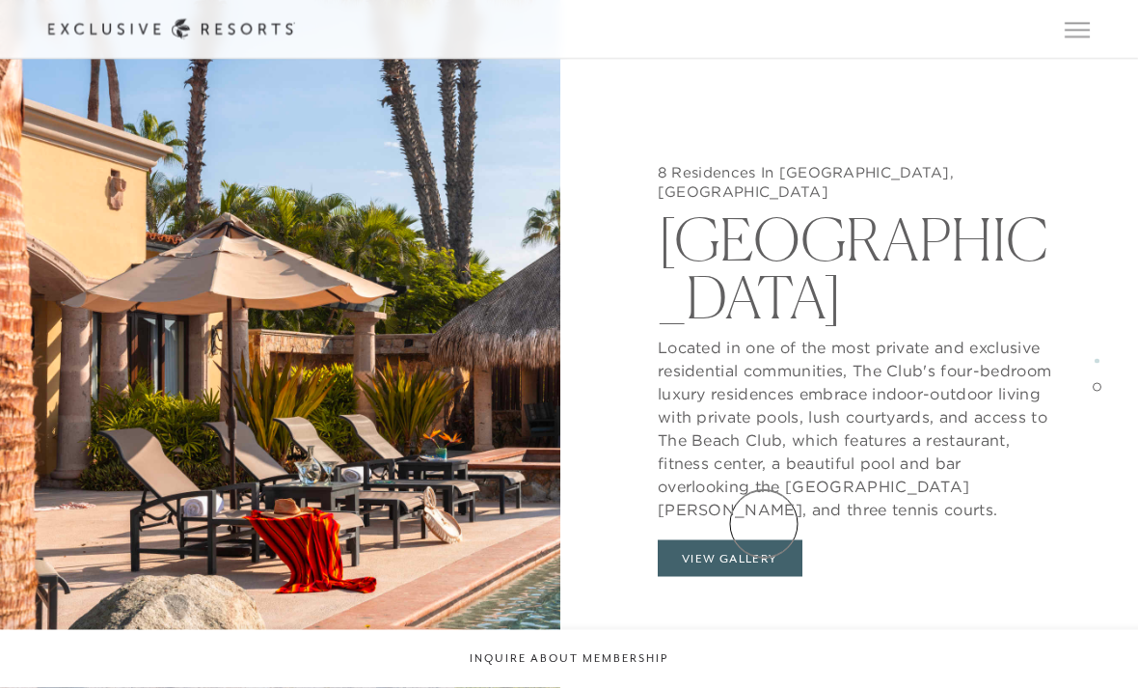
click at [764, 540] on button "View Gallery" at bounding box center [730, 558] width 145 height 37
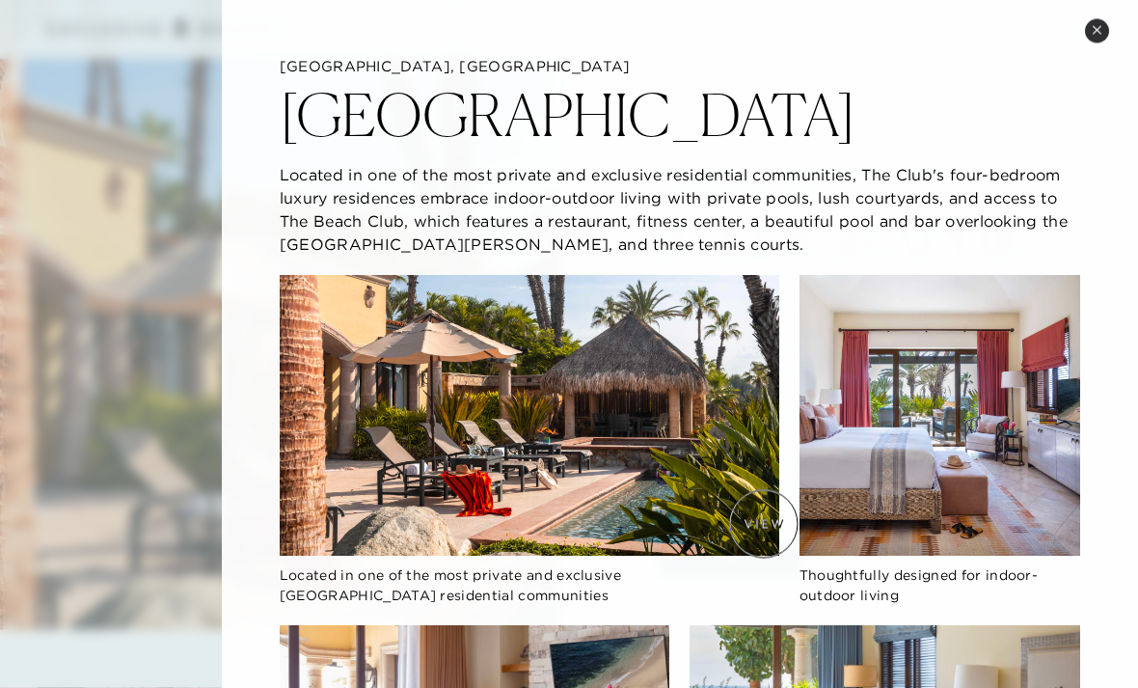
scroll to position [3104, 0]
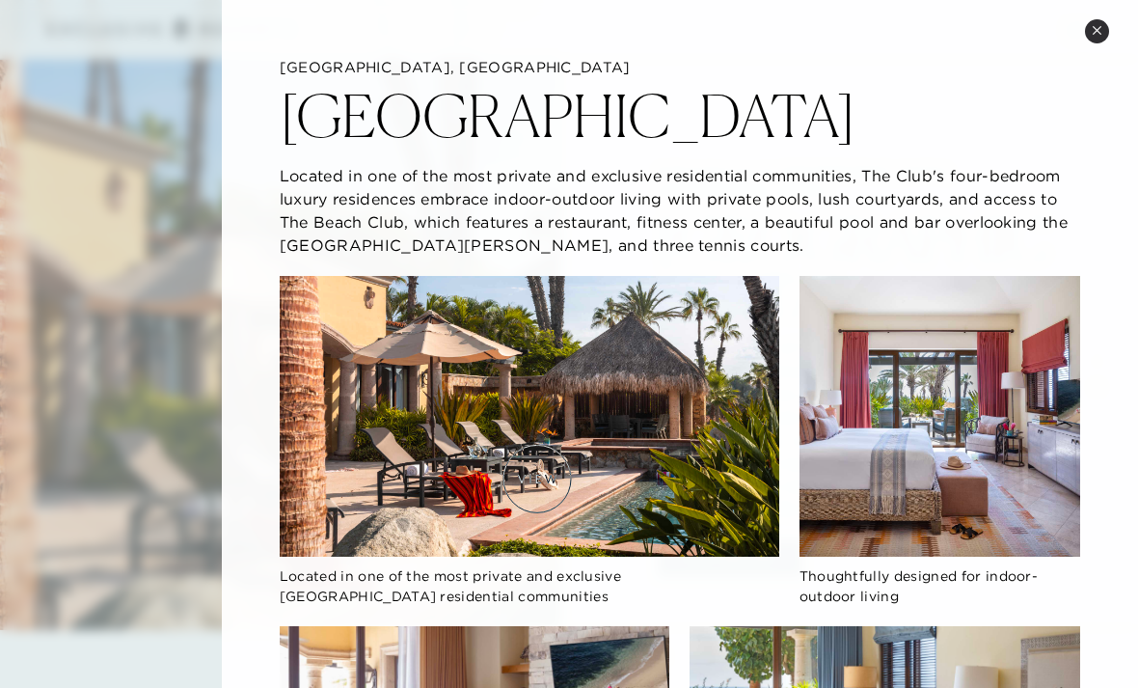
click at [537, 478] on img at bounding box center [530, 416] width 500 height 281
click at [881, 493] on img at bounding box center [940, 416] width 281 height 281
